Goal: Navigation & Orientation: Find specific page/section

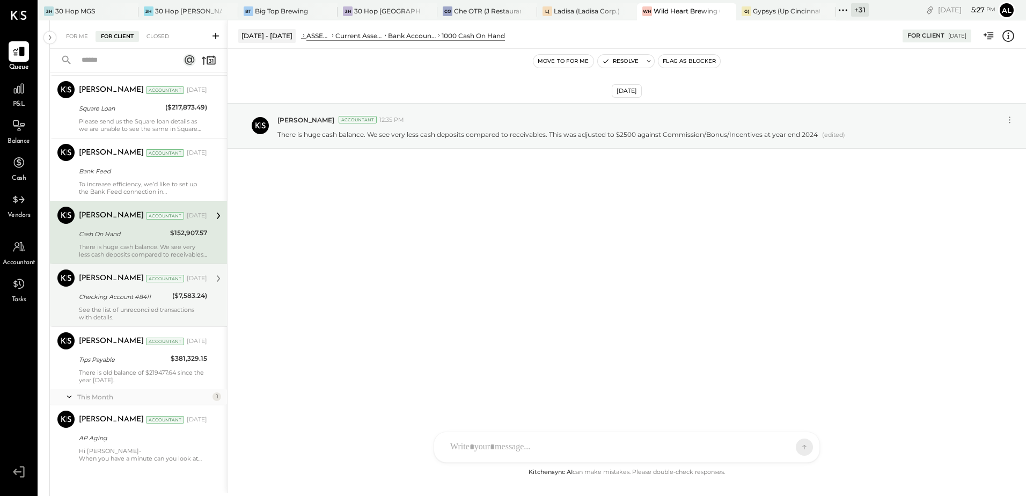
scroll to position [535, 0]
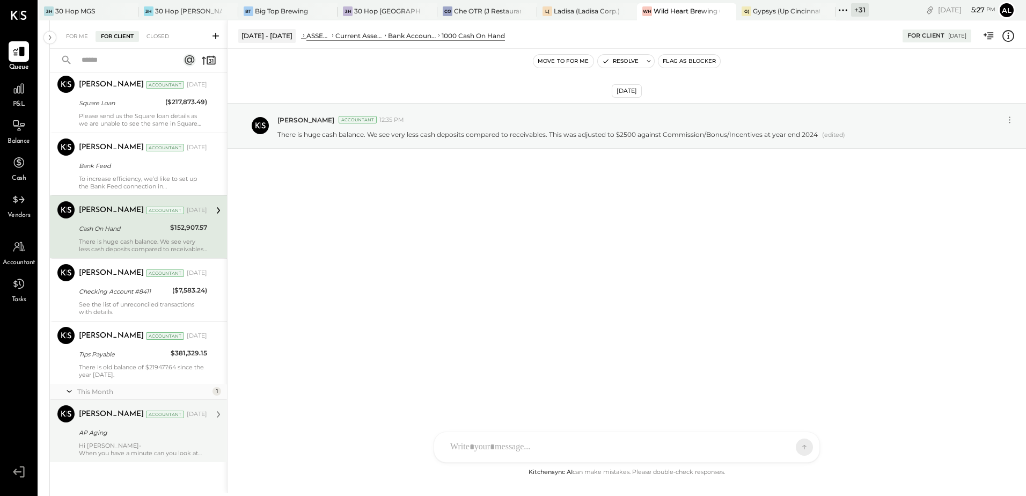
click at [109, 222] on div "AP Aging" at bounding box center [141, 432] width 125 height 13
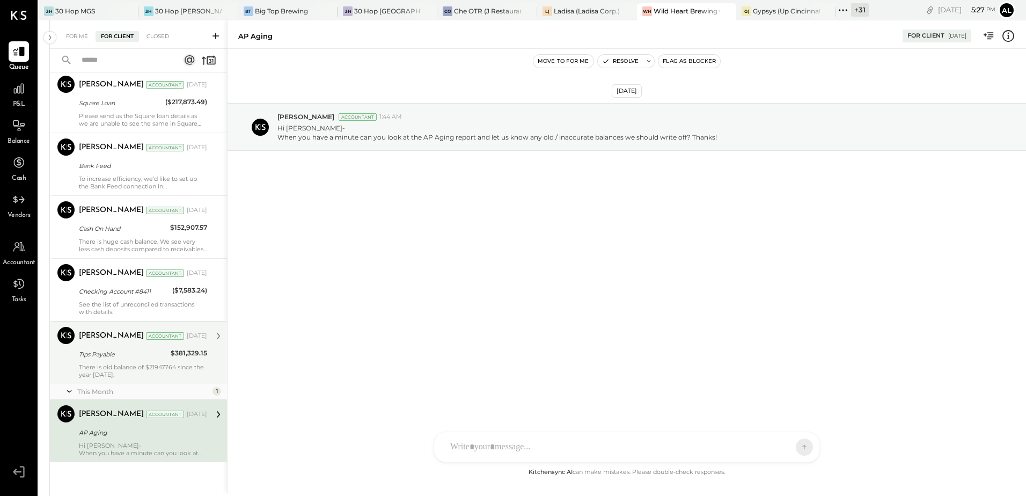
click at [95, 222] on div "There is old balance of $219477.64 since the year [DATE]." at bounding box center [143, 370] width 128 height 15
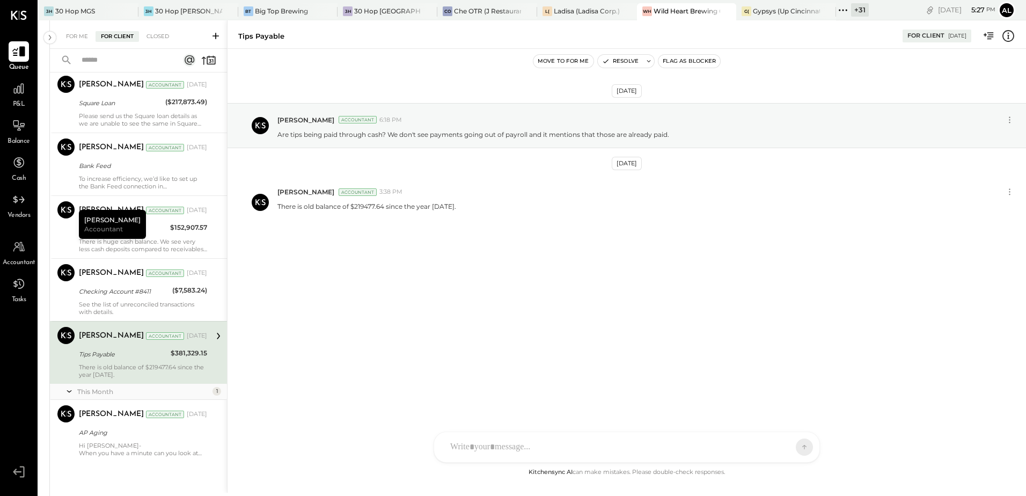
drag, startPoint x: 18, startPoint y: 63, endPoint x: 28, endPoint y: 60, distance: 10.2
click at [18, 63] on span "Queue" at bounding box center [19, 68] width 20 height 10
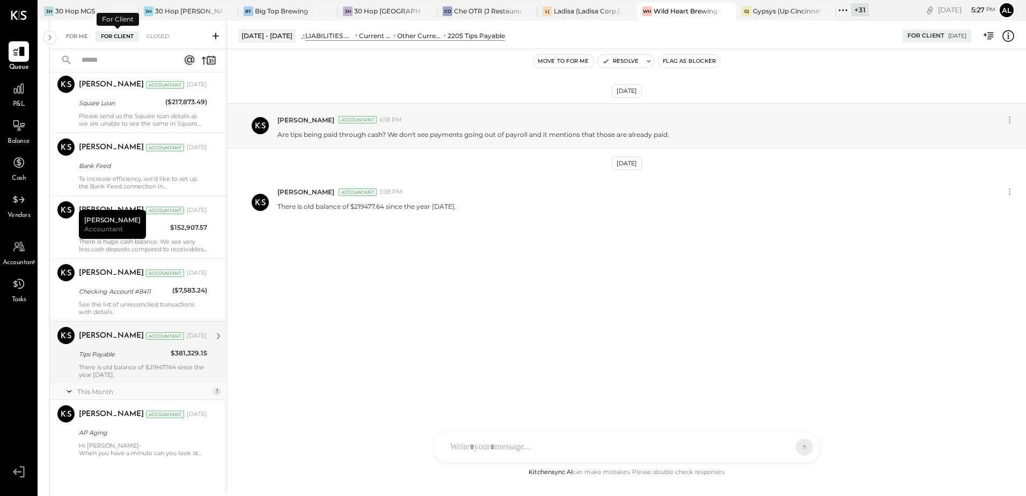
click at [79, 34] on div "For Me" at bounding box center [77, 36] width 33 height 11
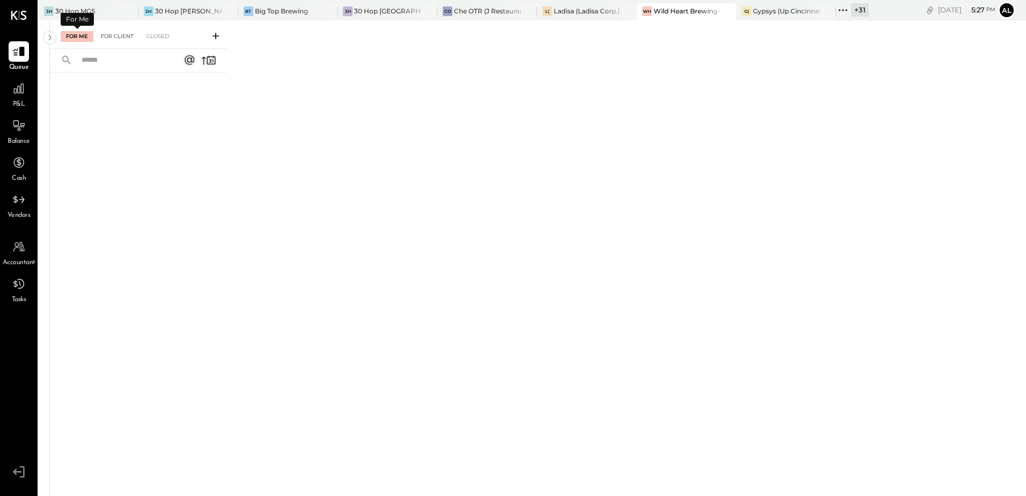
click at [124, 39] on div "For Client" at bounding box center [116, 36] width 43 height 11
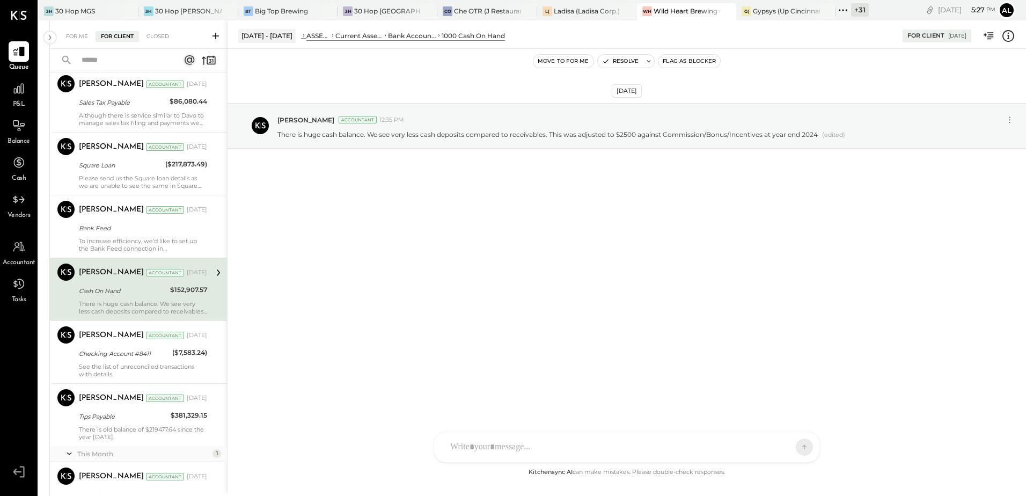
scroll to position [535, 0]
